Goal: Task Accomplishment & Management: Manage account settings

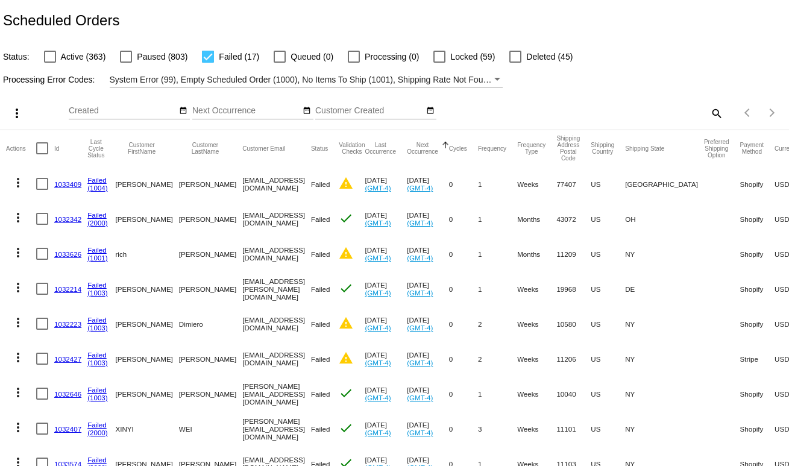
click at [708, 114] on mat-icon "search" at bounding box center [715, 113] width 14 height 19
click at [642, 116] on div "Search" at bounding box center [625, 107] width 196 height 23
click at [615, 114] on input "Search" at bounding box center [625, 111] width 196 height 10
paste input "Majorie"
type input "Majorie"
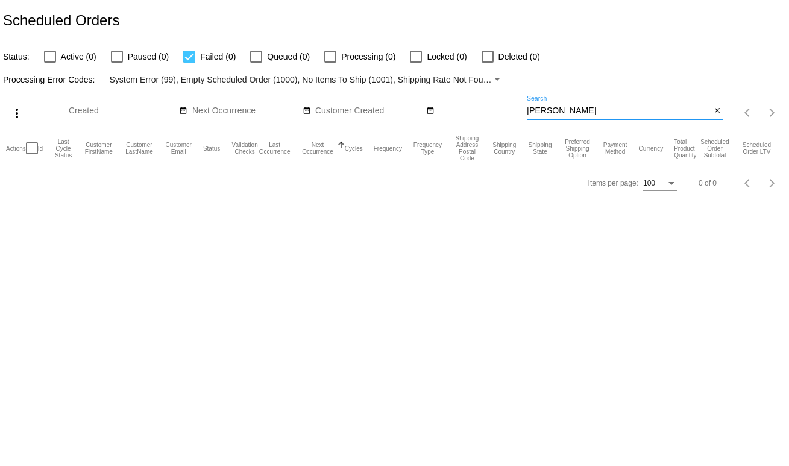
drag, startPoint x: 581, startPoint y: 114, endPoint x: 471, endPoint y: 113, distance: 110.3
click at [471, 113] on div "more_vert Oct Jan Feb Mar Apr 1" at bounding box center [394, 108] width 789 height 43
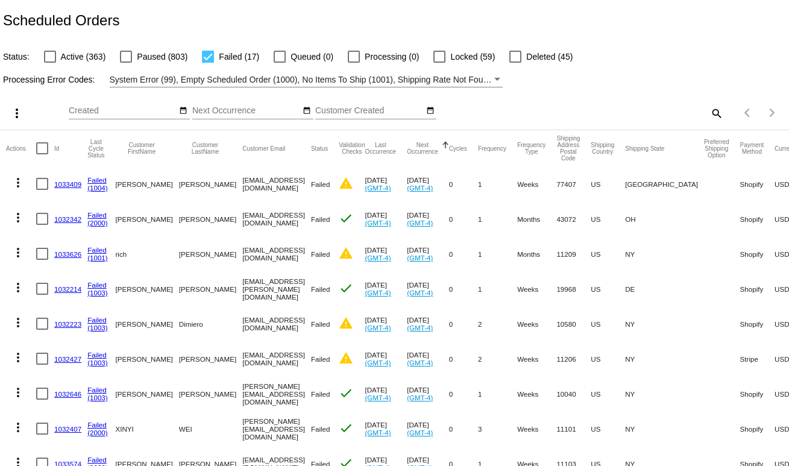
click at [708, 114] on mat-icon "search" at bounding box center [715, 113] width 14 height 19
click at [668, 113] on input "Search" at bounding box center [625, 111] width 196 height 10
paste input "Marjorier@mac.com'"
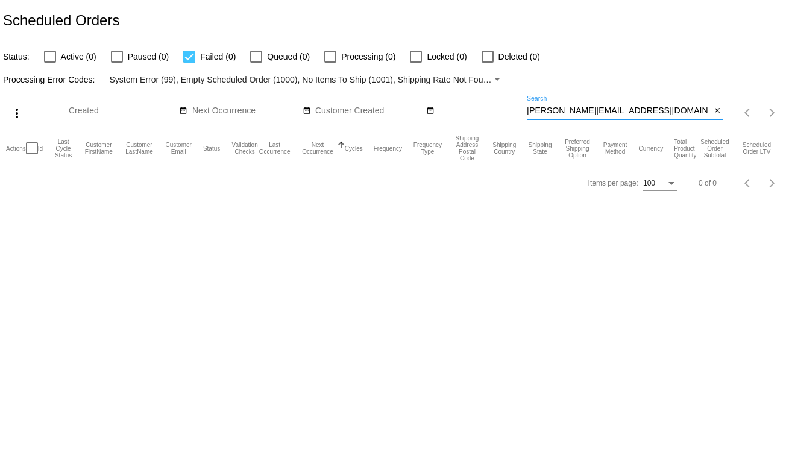
click at [622, 111] on input "Marjorier@mac.com'" at bounding box center [619, 111] width 184 height 10
type input "[PERSON_NAME][EMAIL_ADDRESS][DOMAIN_NAME]"
click at [65, 54] on span "Active (1)" at bounding box center [79, 56] width 36 height 14
click at [50, 63] on input "Active (1)" at bounding box center [49, 63] width 1 height 1
checkbox input "true"
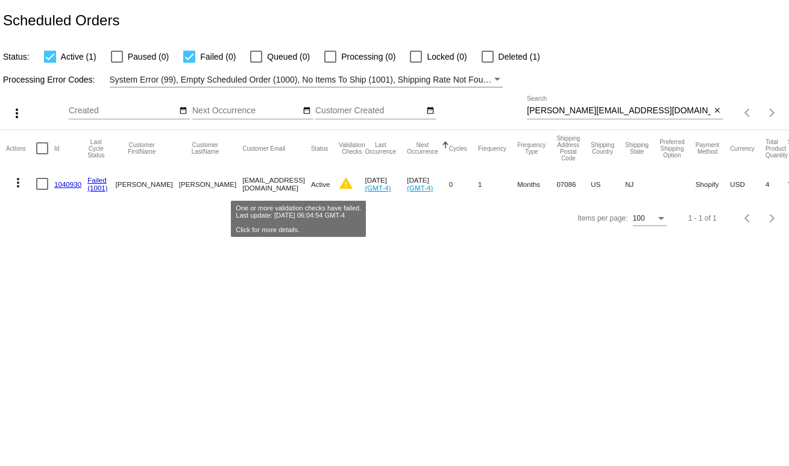
click at [339, 183] on mat-icon "warning" at bounding box center [346, 183] width 14 height 14
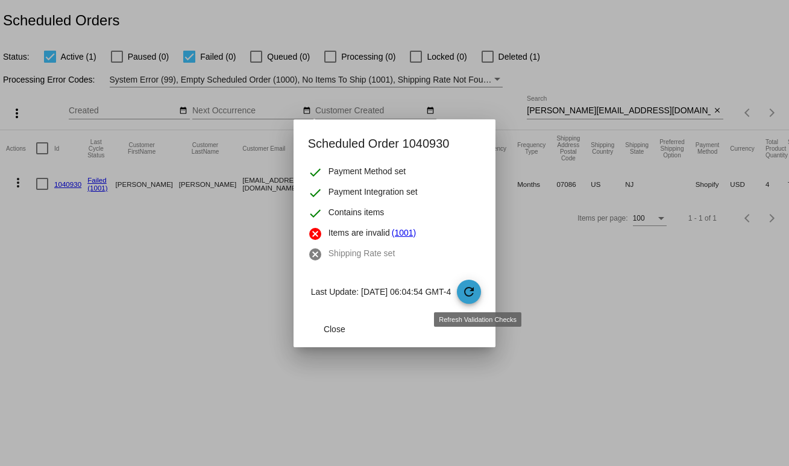
click at [476, 293] on mat-icon "refresh" at bounding box center [468, 291] width 14 height 14
click at [113, 319] on div at bounding box center [394, 233] width 789 height 466
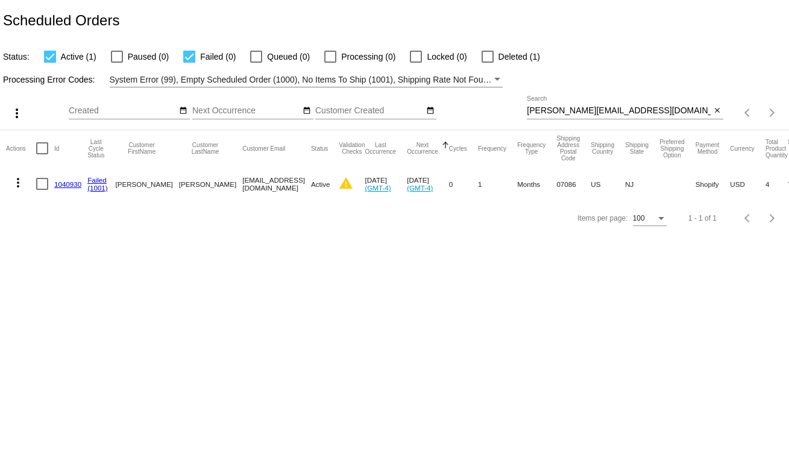
click at [77, 184] on link "1040930" at bounding box center [67, 184] width 27 height 8
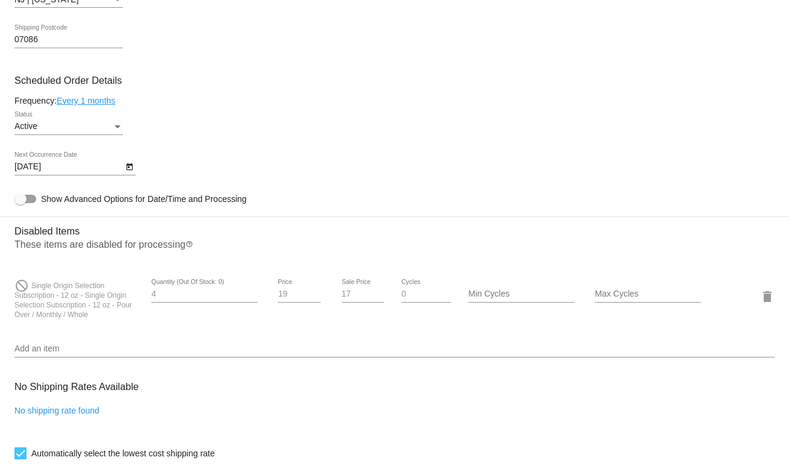
scroll to position [669, 0]
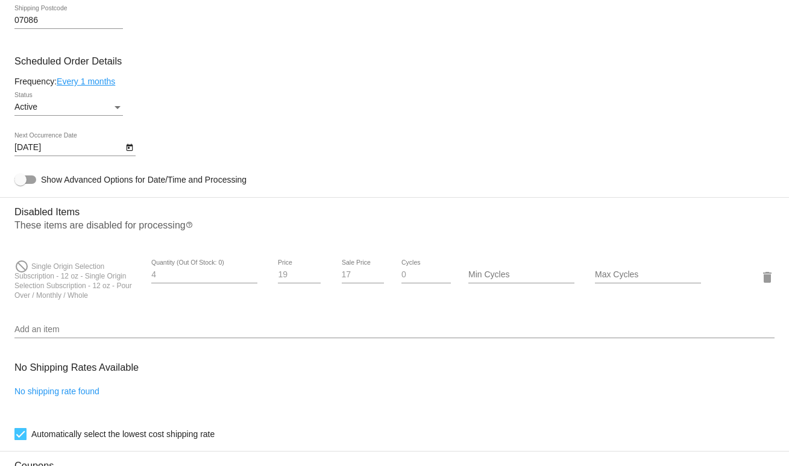
click at [62, 296] on span "Single Origin Selection Subscription - 12 oz - Single Origin Selection Subscrip…" at bounding box center [72, 280] width 117 height 37
click at [84, 290] on span "Single Origin Selection Subscription - 12 oz - Single Origin Selection Subscrip…" at bounding box center [72, 280] width 117 height 37
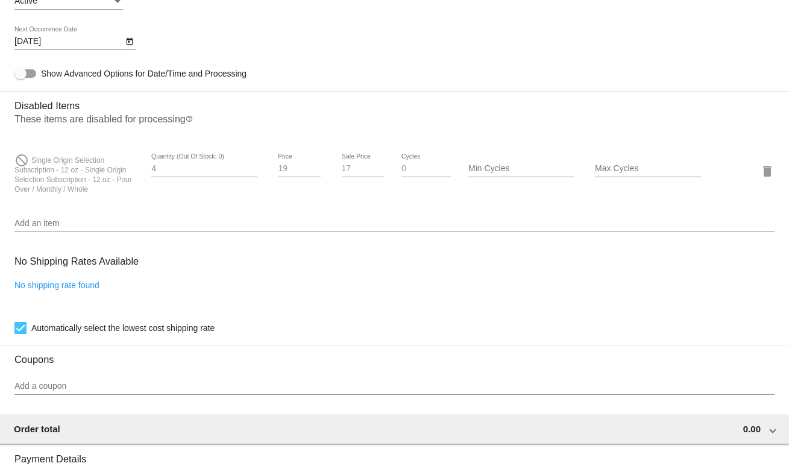
scroll to position [773, 0]
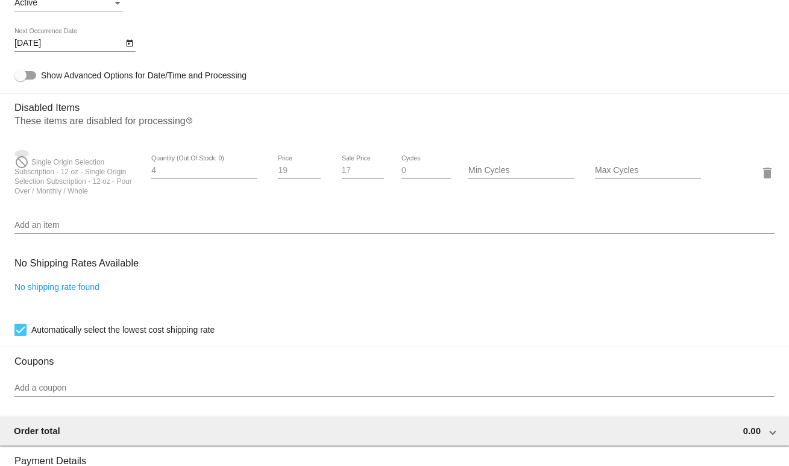
drag, startPoint x: 27, startPoint y: 166, endPoint x: 53, endPoint y: 181, distance: 30.3
click at [53, 181] on div "do_not_disturb Single Origin Selection Subscription - 12 oz - Single Origin Sel…" at bounding box center [77, 172] width 127 height 45
drag, startPoint x: 31, startPoint y: 167, endPoint x: 56, endPoint y: 180, distance: 28.0
click at [56, 180] on span "Single Origin Selection Subscription - 12 oz - Single Origin Selection Subscrip…" at bounding box center [72, 176] width 117 height 37
copy span "Single Origin Selection Subscription"
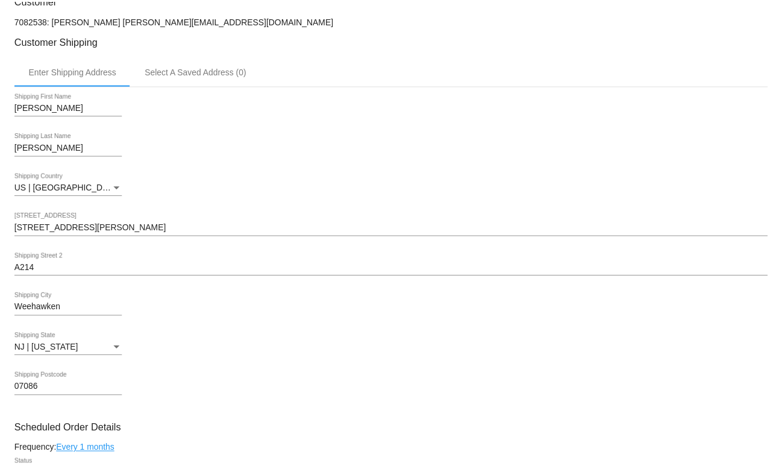
scroll to position [0, 0]
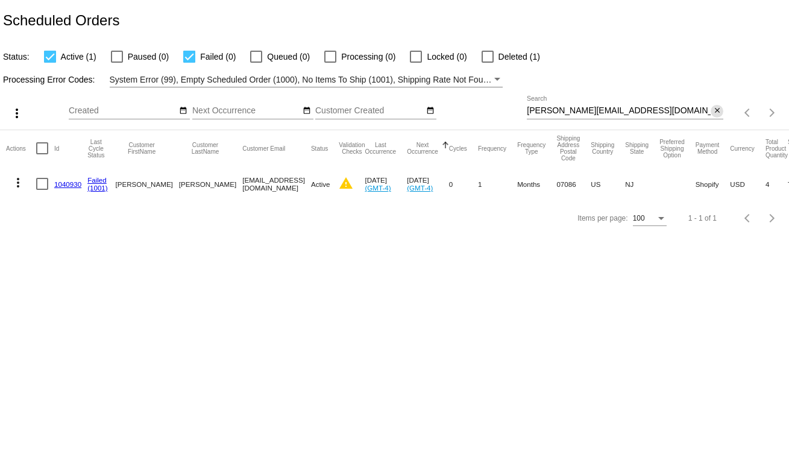
click at [718, 111] on mat-icon "close" at bounding box center [717, 111] width 8 height 10
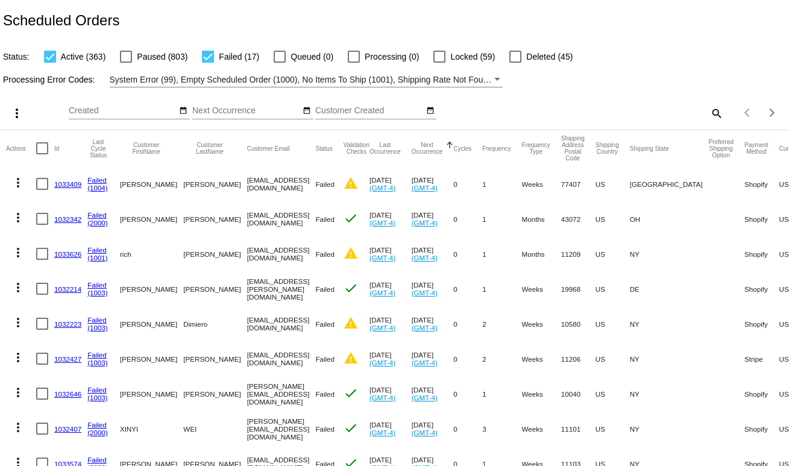
click at [49, 60] on div at bounding box center [50, 57] width 12 height 12
click at [49, 63] on input "Active (363)" at bounding box center [49, 63] width 1 height 1
checkbox input "false"
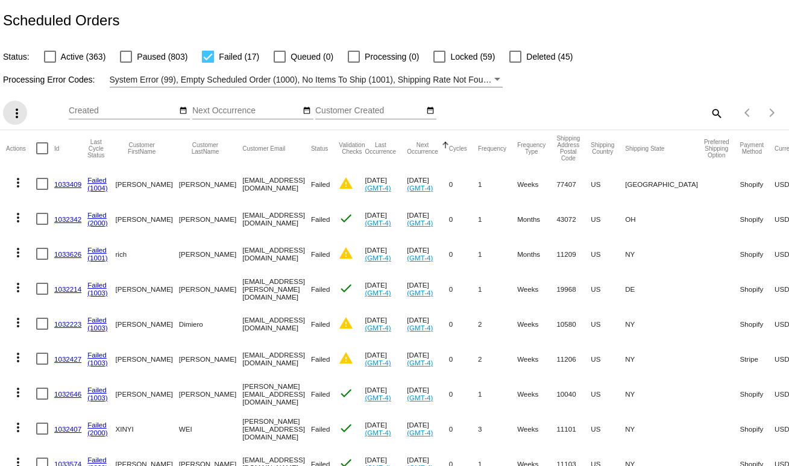
click at [17, 114] on mat-icon "more_vert" at bounding box center [17, 113] width 14 height 14
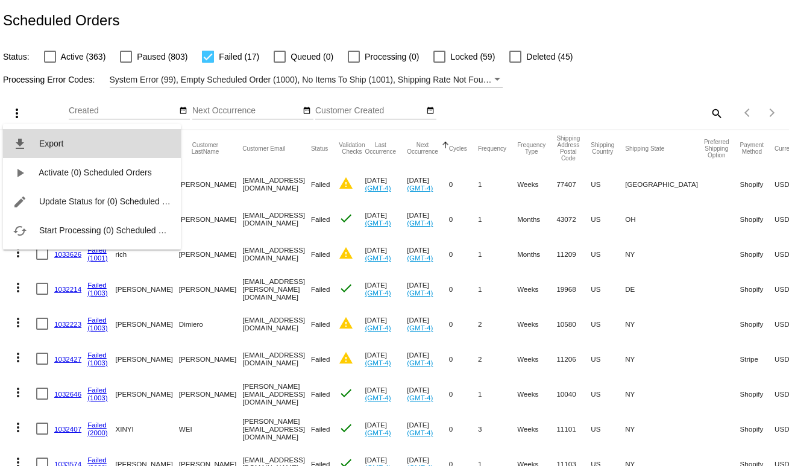
click at [57, 142] on span "Export" at bounding box center [51, 144] width 24 height 10
